Goal: Transaction & Acquisition: Purchase product/service

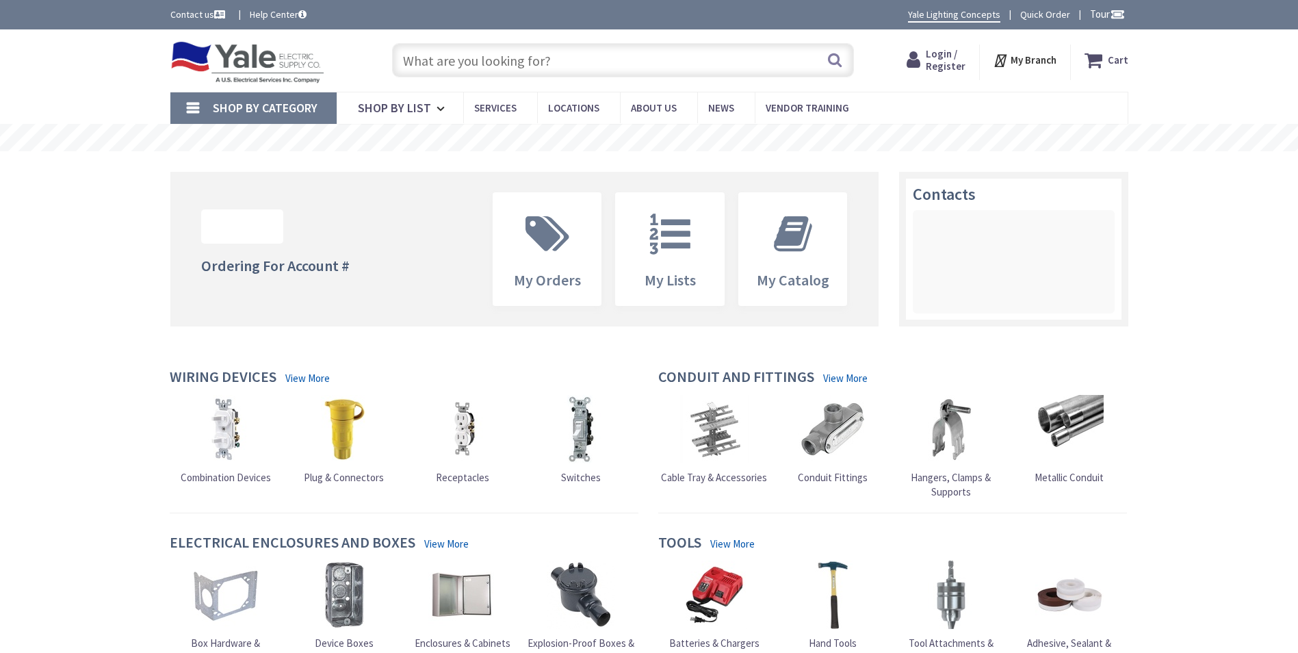
click at [425, 57] on input "text" at bounding box center [623, 60] width 462 height 34
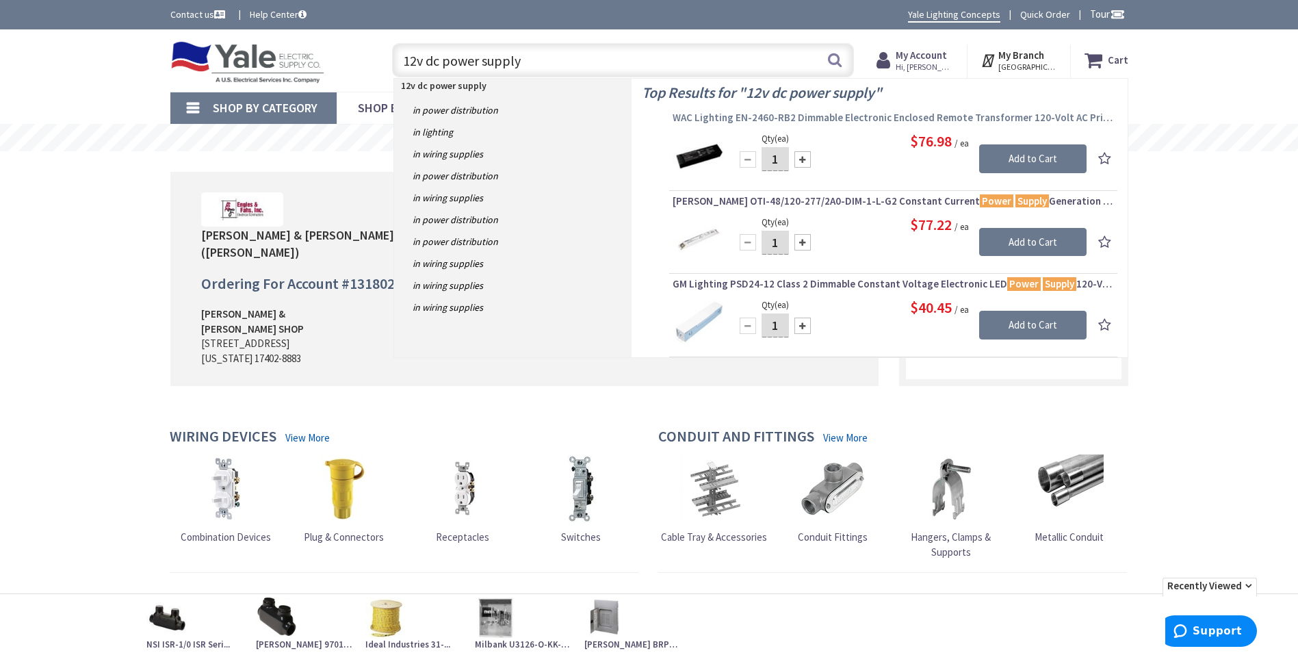
type input "12v dc power supply"
click at [850, 120] on span "WAC Lighting EN-2460-RB2 Dimmable Electronic Enclosed Remote Transformer 120-Vo…" at bounding box center [892, 118] width 441 height 14
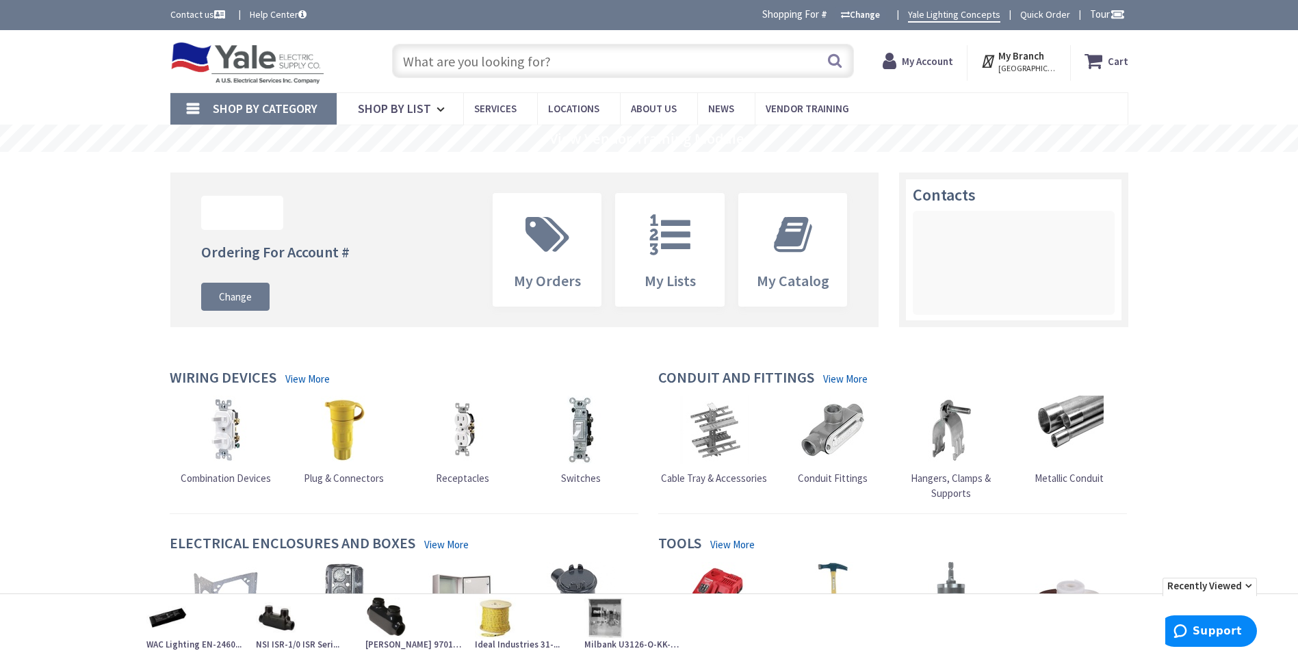
click at [560, 55] on input "text" at bounding box center [623, 61] width 462 height 34
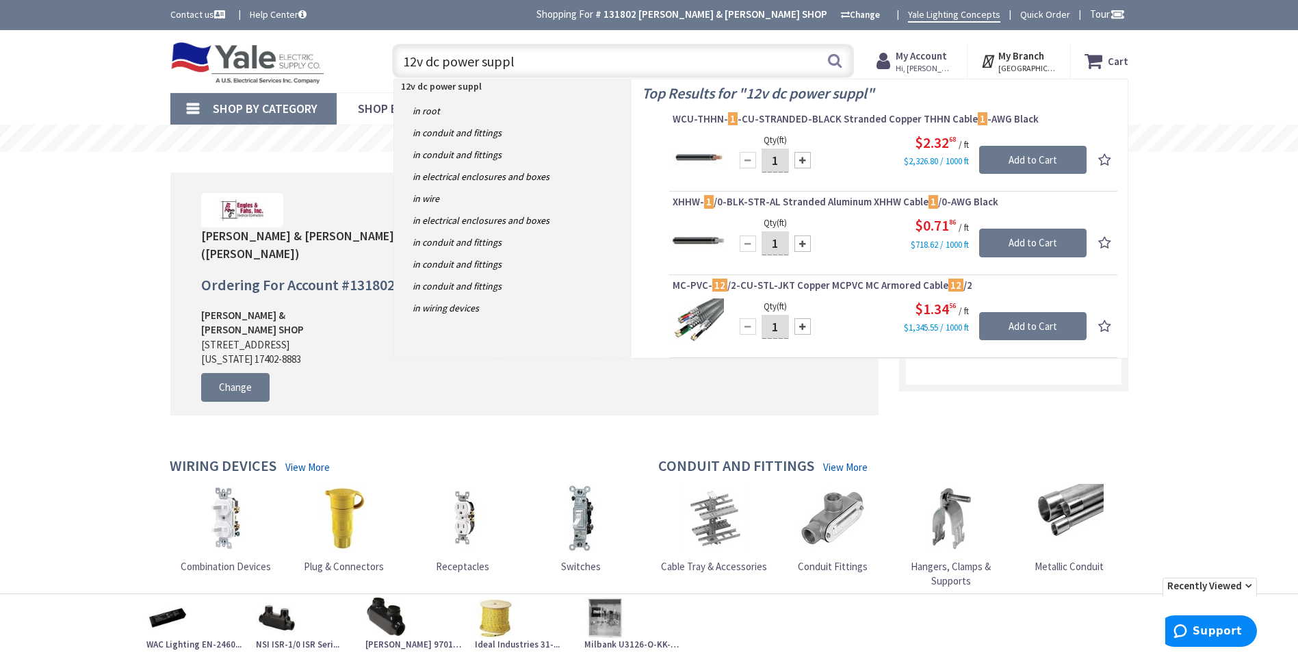
type input "12v dc power supply"
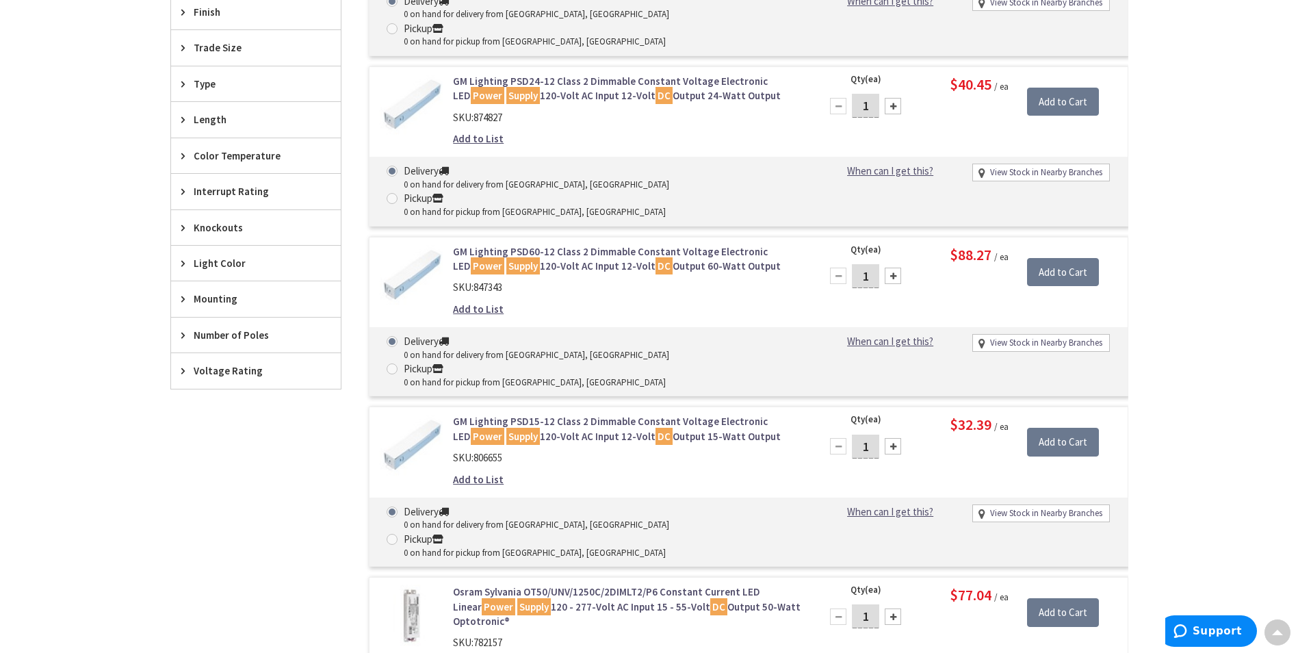
scroll to position [274, 0]
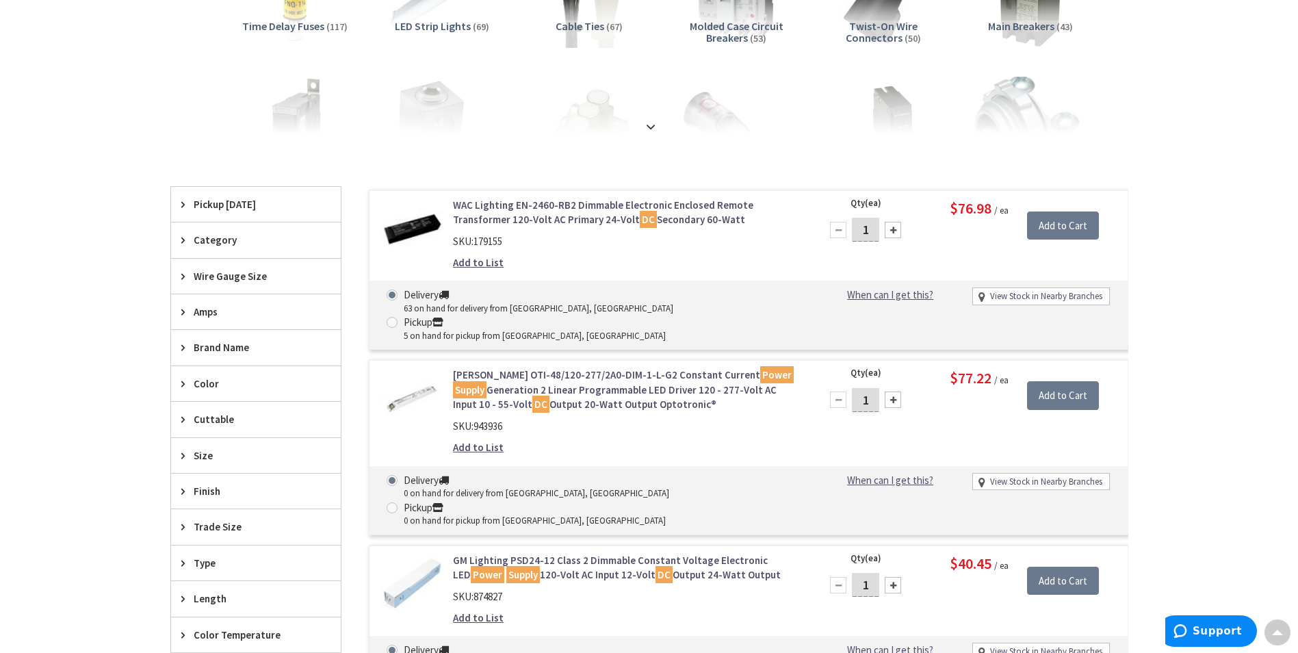
click at [254, 211] on span "Pickup Today" at bounding box center [250, 204] width 112 height 14
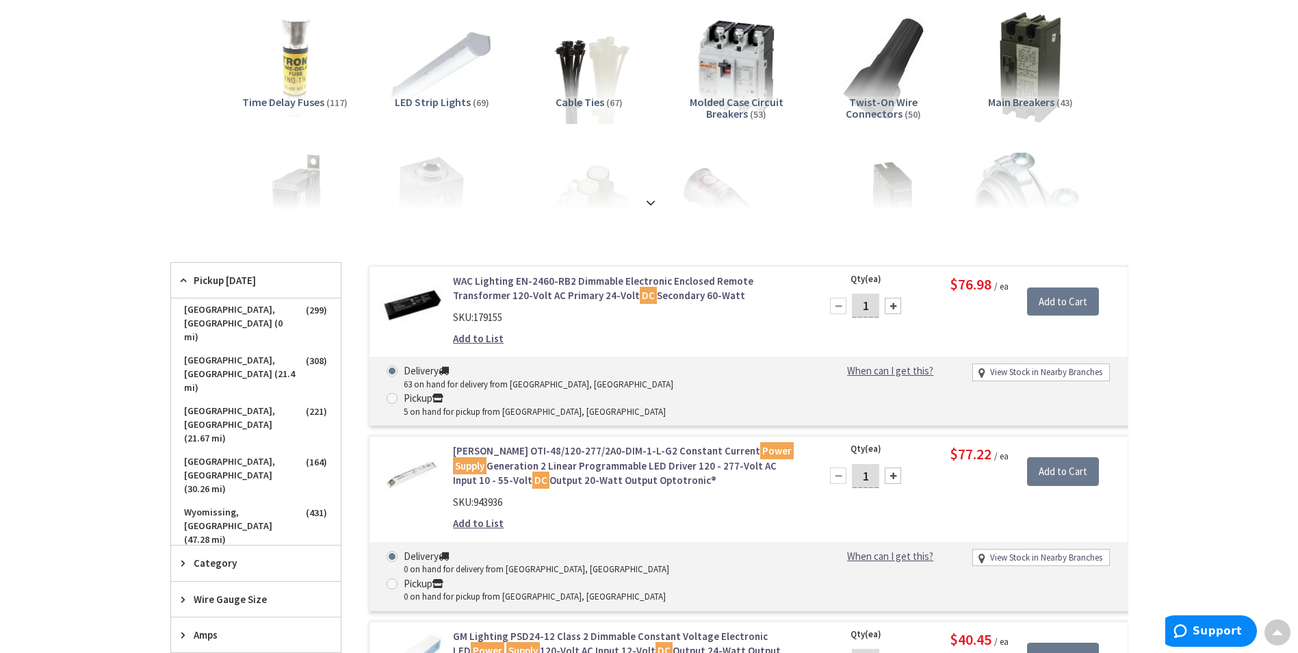
scroll to position [137, 0]
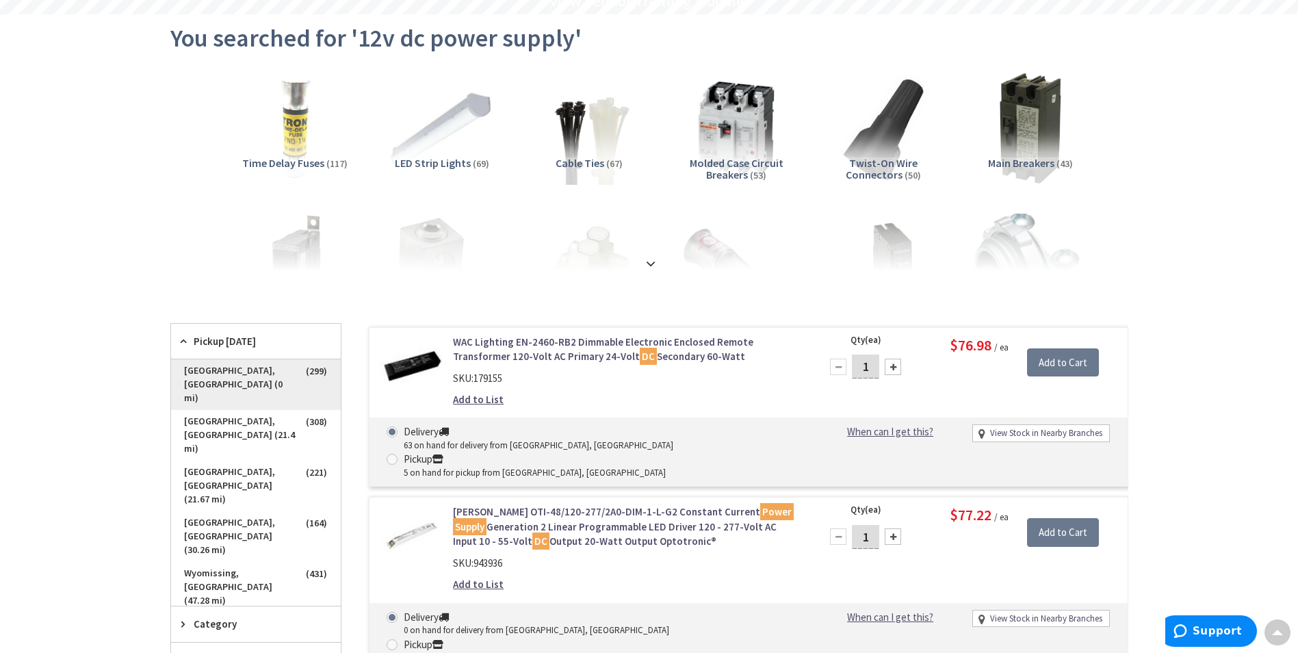
click at [233, 371] on span "York, PA (0 mi)" at bounding box center [256, 384] width 170 height 51
